Goal: Task Accomplishment & Management: Use online tool/utility

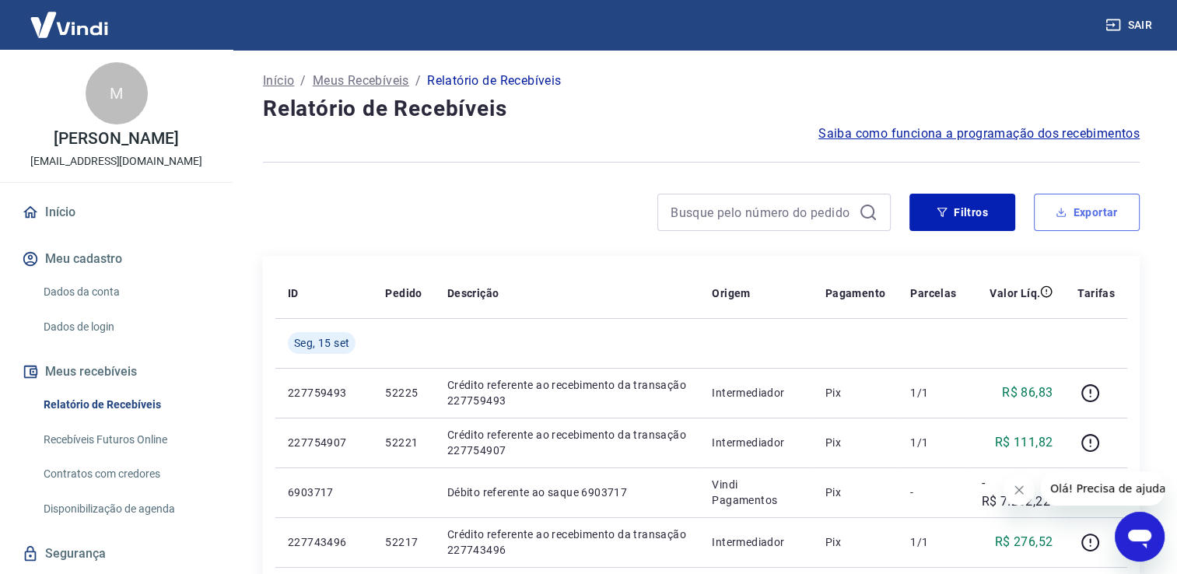
click at [1068, 226] on button "Exportar" at bounding box center [1087, 212] width 106 height 37
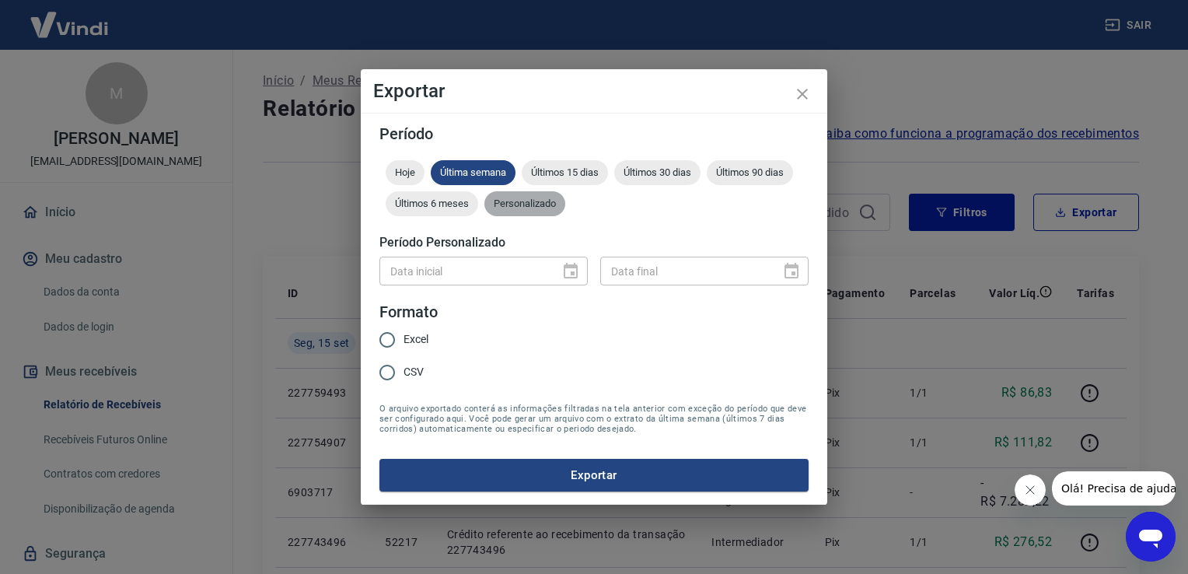
click at [516, 207] on span "Personalizado" at bounding box center [525, 204] width 81 height 12
click at [409, 347] on span "Excel" at bounding box center [416, 339] width 25 height 16
click at [404, 347] on input "Excel" at bounding box center [387, 340] width 33 height 33
radio input "true"
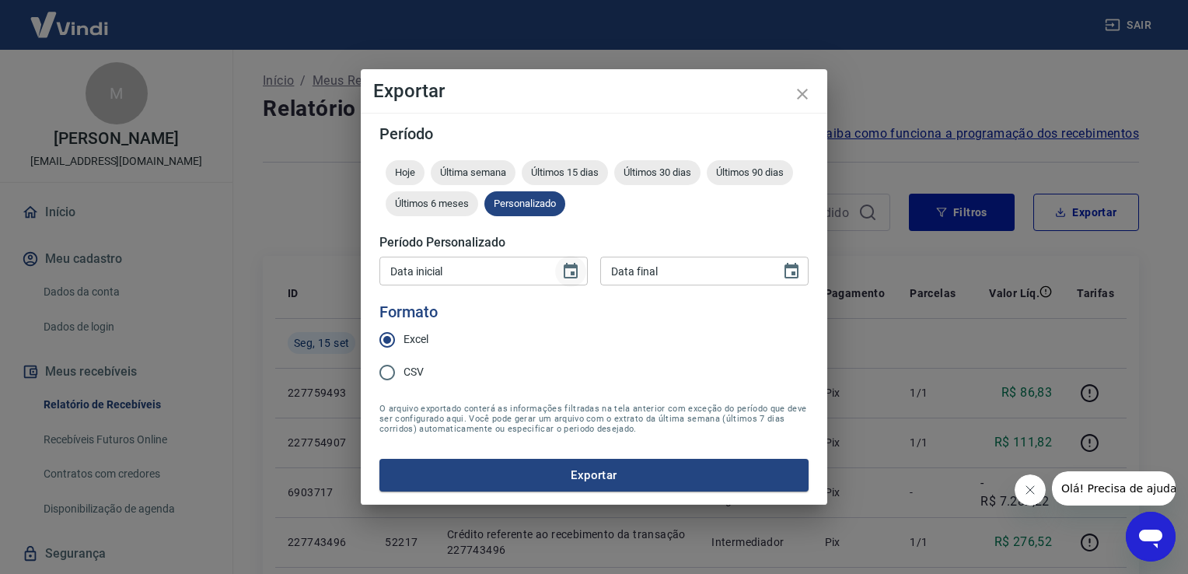
click at [570, 273] on icon "Choose date" at bounding box center [571, 271] width 19 height 19
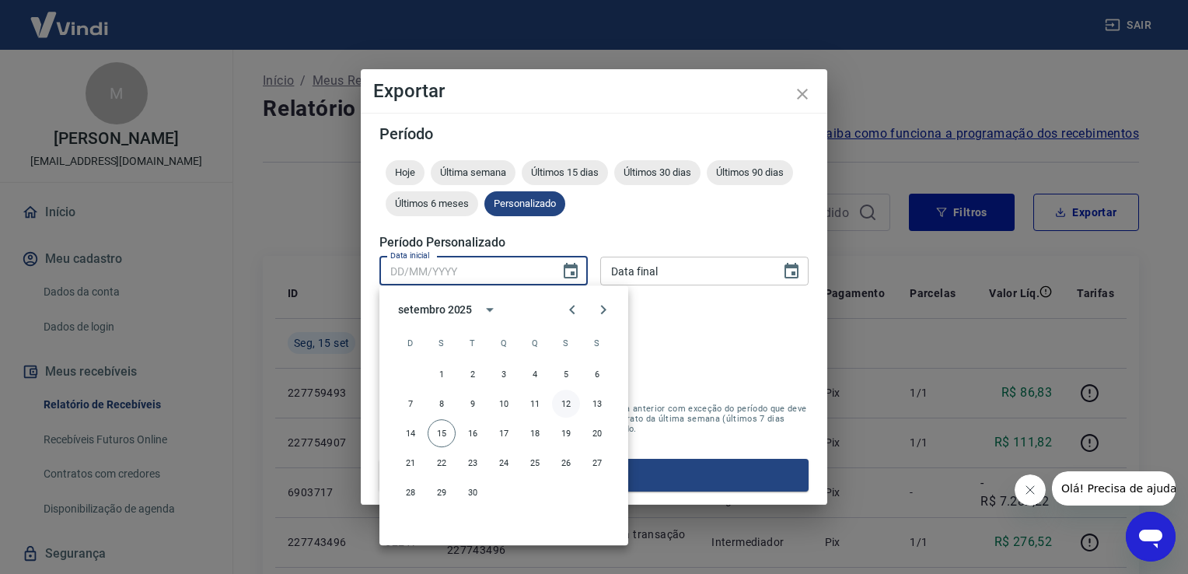
click at [568, 401] on button "12" at bounding box center [566, 404] width 28 height 28
type input "[DATE]"
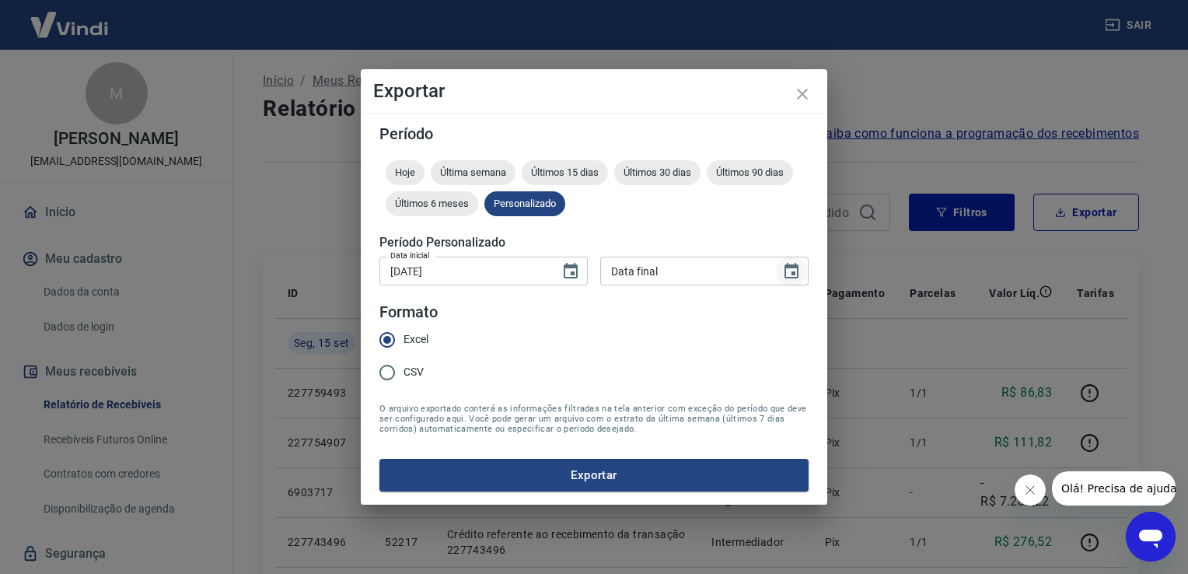
click at [789, 275] on icon "Choose date" at bounding box center [791, 271] width 19 height 19
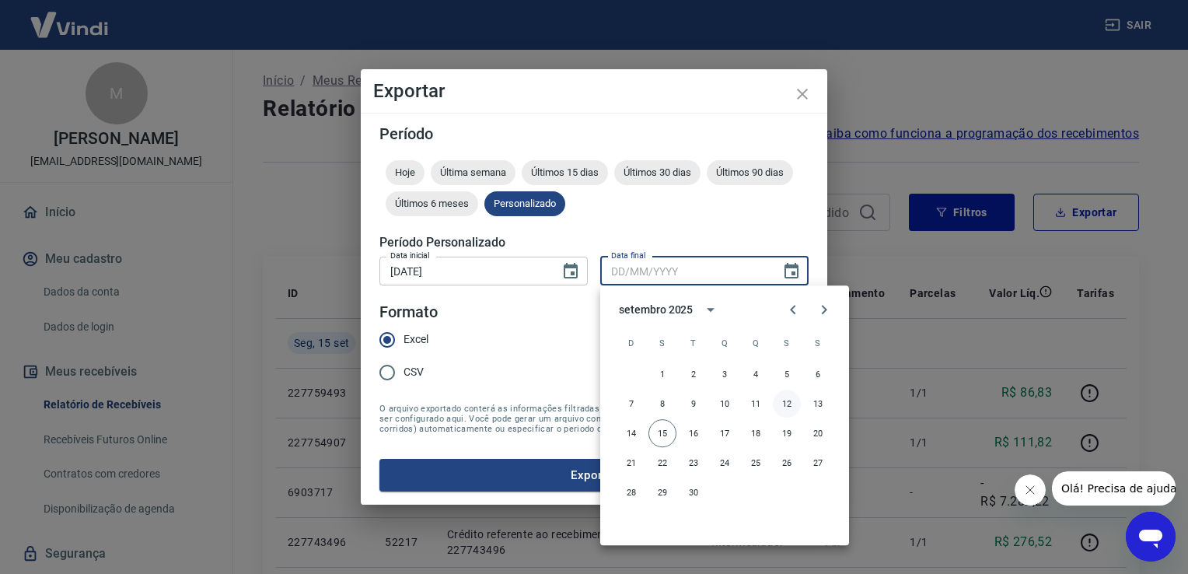
click at [789, 401] on button "12" at bounding box center [787, 404] width 28 height 28
type input "[DATE]"
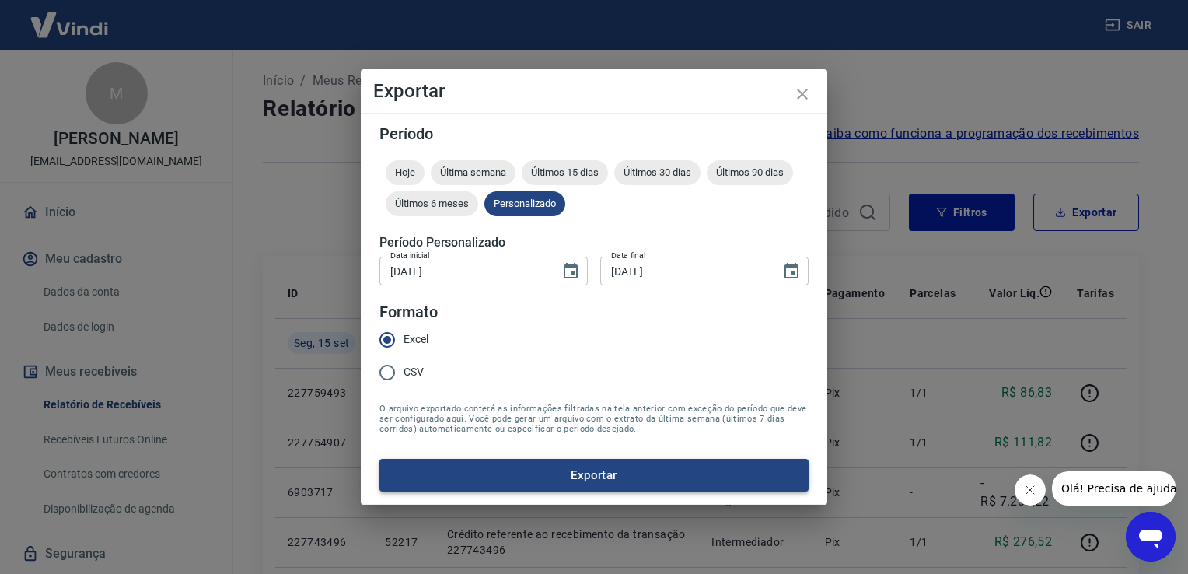
click at [616, 484] on button "Exportar" at bounding box center [594, 475] width 429 height 33
